Goal: Find specific page/section: Find specific page/section

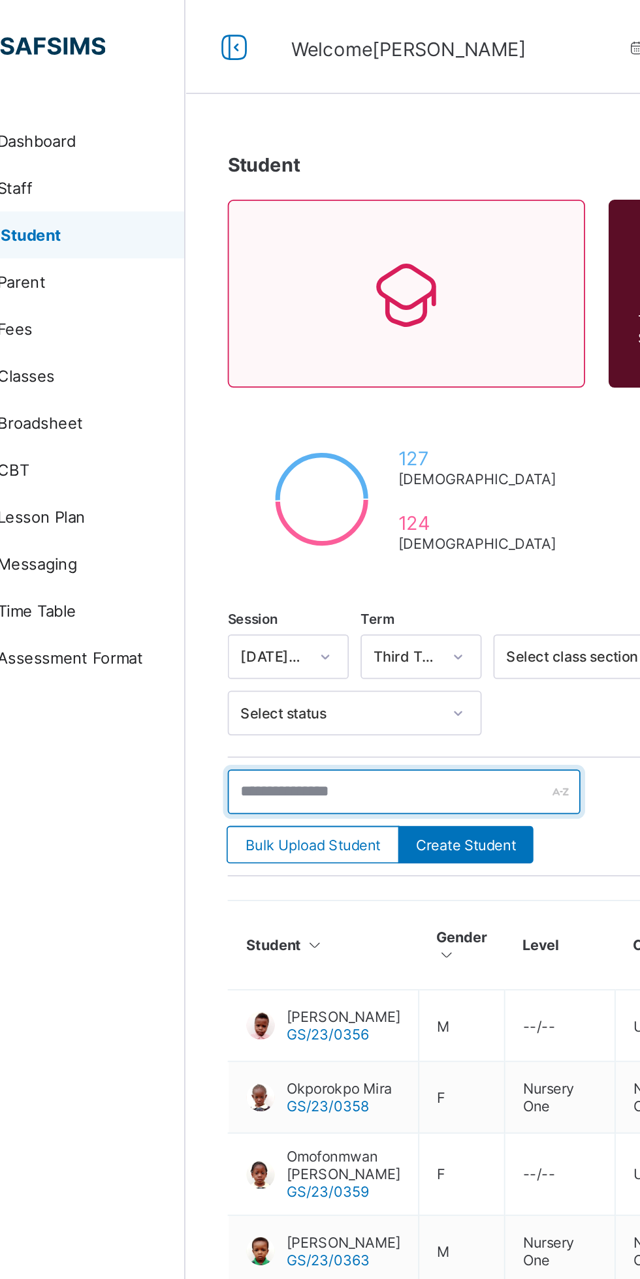
click at [230, 439] on input "text" at bounding box center [278, 439] width 196 height 25
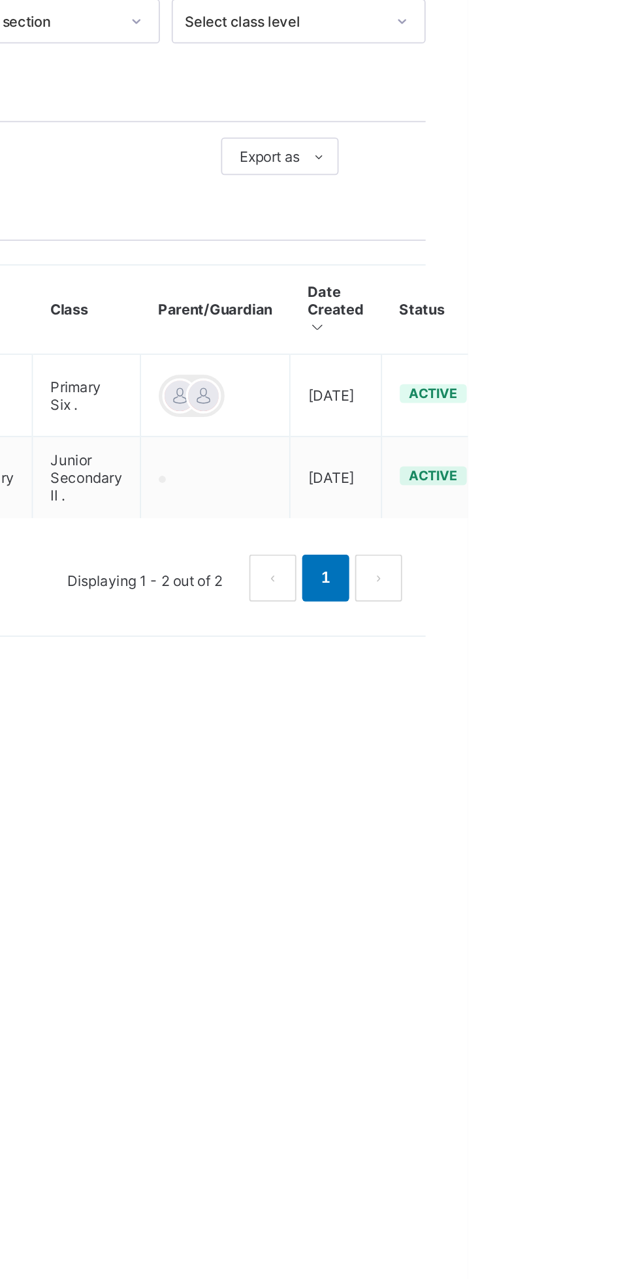
type input "*****"
click at [0, 0] on ul "View Profile Edit Student Link Parent/Guardian Delete Student" at bounding box center [0, 0] width 0 height 0
click at [0, 0] on div "View Profile" at bounding box center [0, 0] width 0 height 0
